Goal: Task Accomplishment & Management: Manage account settings

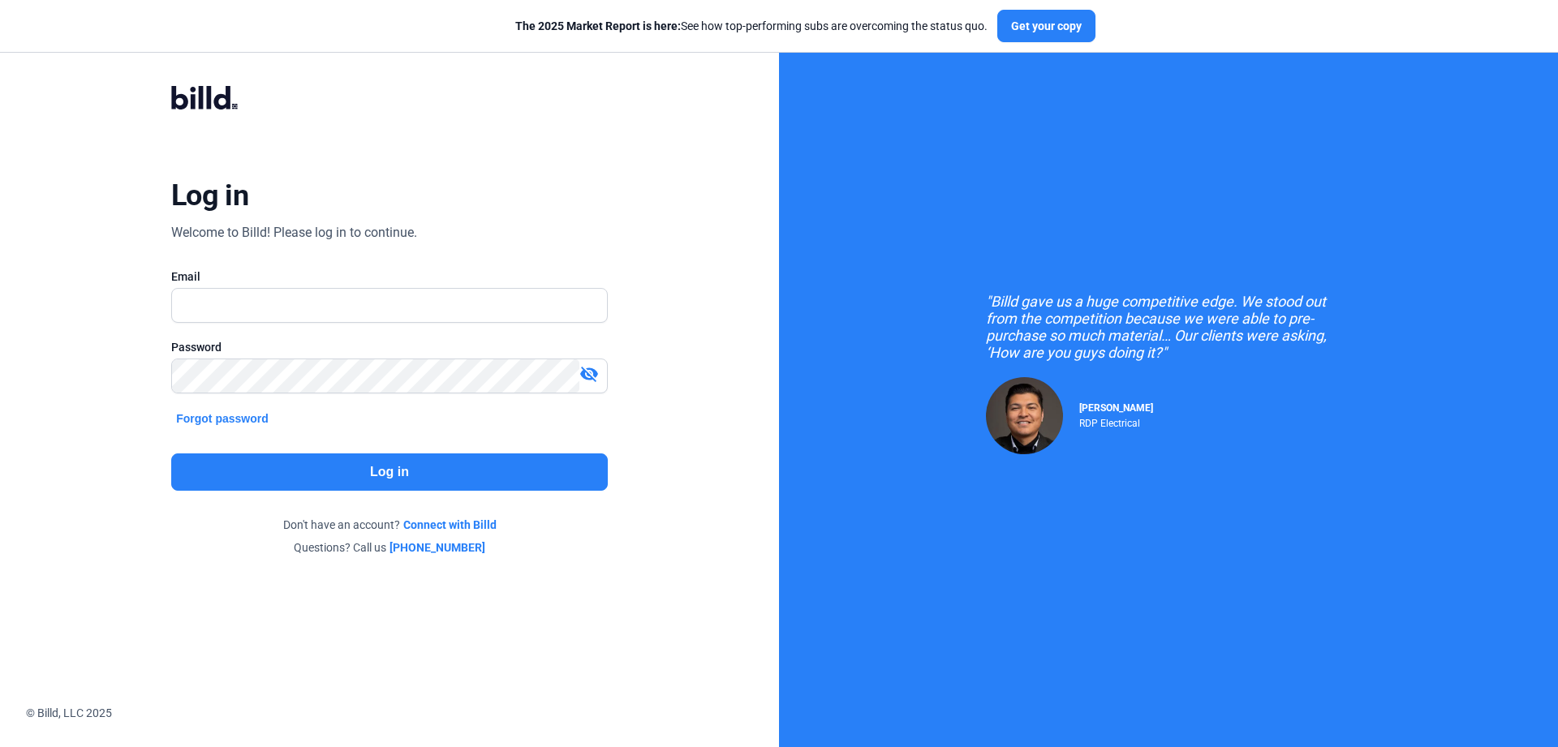
click at [414, 302] on input "text" at bounding box center [389, 305] width 435 height 33
click at [394, 300] on input "text" at bounding box center [389, 305] width 435 height 33
click at [364, 307] on input "text" at bounding box center [389, 305] width 435 height 33
type input "[PERSON_NAME][EMAIL_ADDRESS][DOMAIN_NAME]"
click at [393, 473] on button "Log in" at bounding box center [389, 472] width 436 height 37
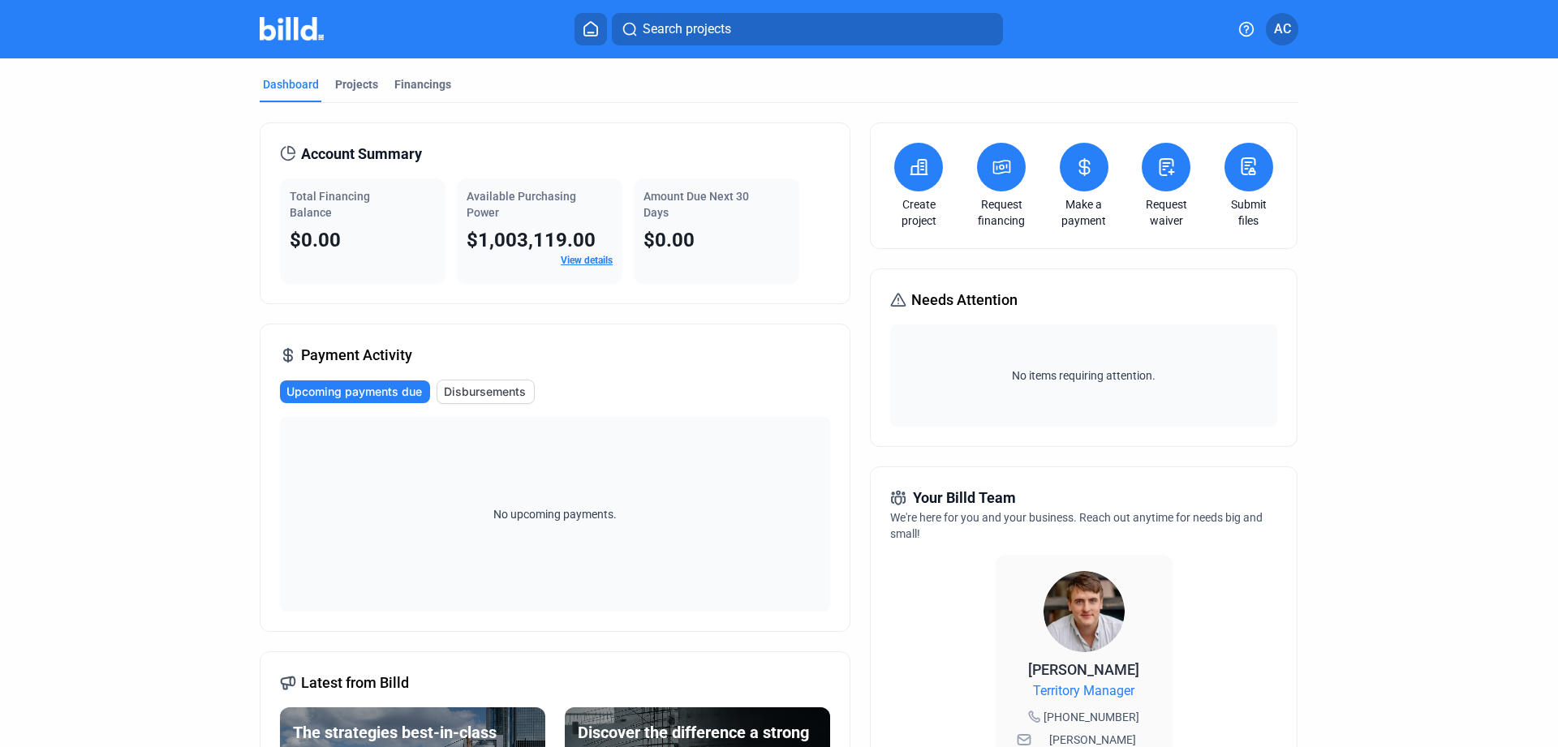
click at [1293, 30] on button "AC" at bounding box center [1282, 29] width 32 height 32
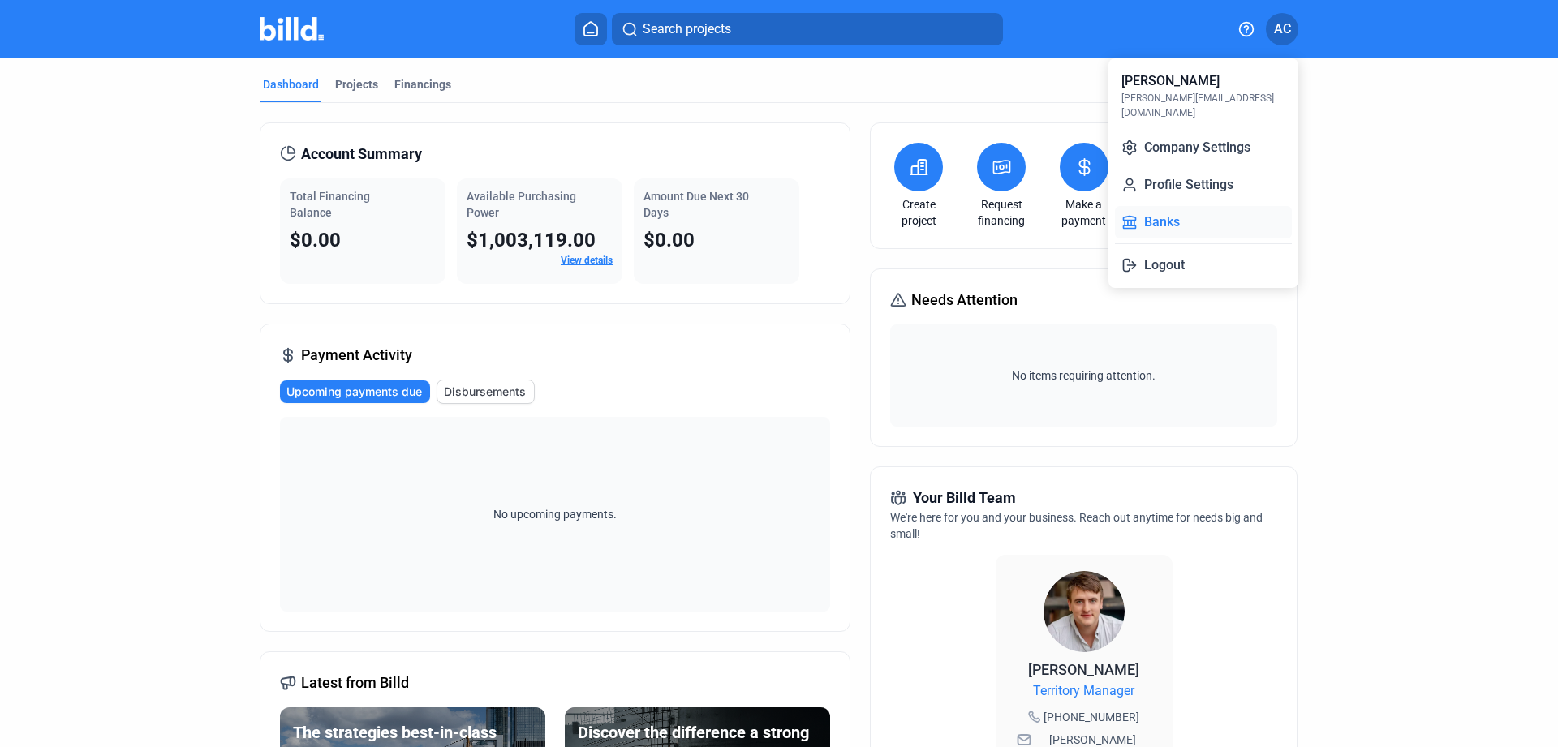
click at [1171, 206] on button "Banks" at bounding box center [1203, 222] width 177 height 32
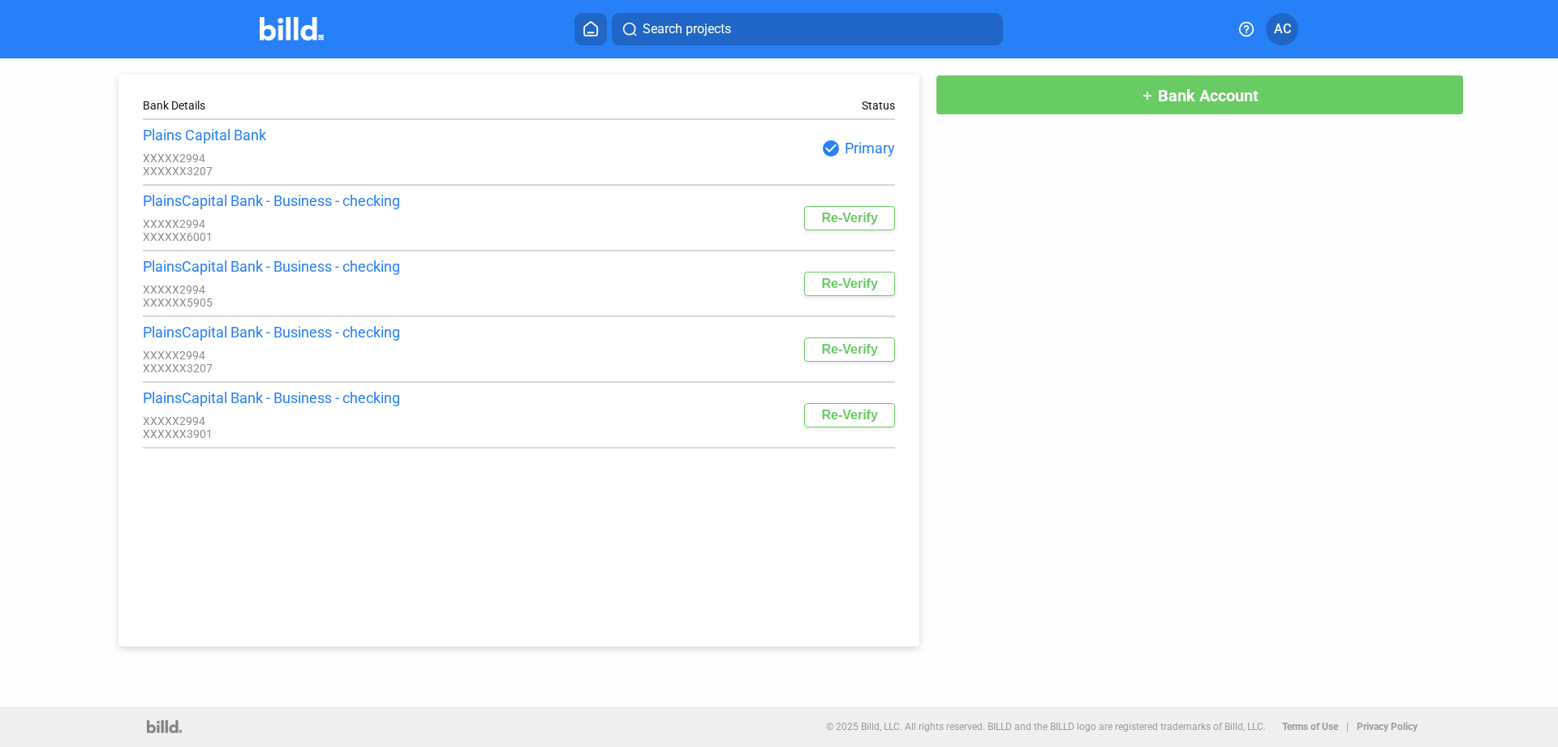
click at [860, 360] on button "Re-Verify" at bounding box center [849, 350] width 90 height 24
drag, startPoint x: 807, startPoint y: 221, endPoint x: 905, endPoint y: 231, distance: 97.9
click at [905, 231] on div "Bank Details Status Plains Capital Bank XXXXX2994 XXXXXX3207 check_circle Prima…" at bounding box center [518, 361] width 801 height 572
click at [935, 234] on div "Bank Details Status Plains Capital Bank XXXXX2994 XXXXXX3207 check_circle Prima…" at bounding box center [779, 352] width 1402 height 588
click at [1109, 518] on div "Bank Details Status Plains Capital Bank XXXXX2994 XXXXXX3207 check_circle Prima…" at bounding box center [779, 352] width 1402 height 588
